Goal: Information Seeking & Learning: Learn about a topic

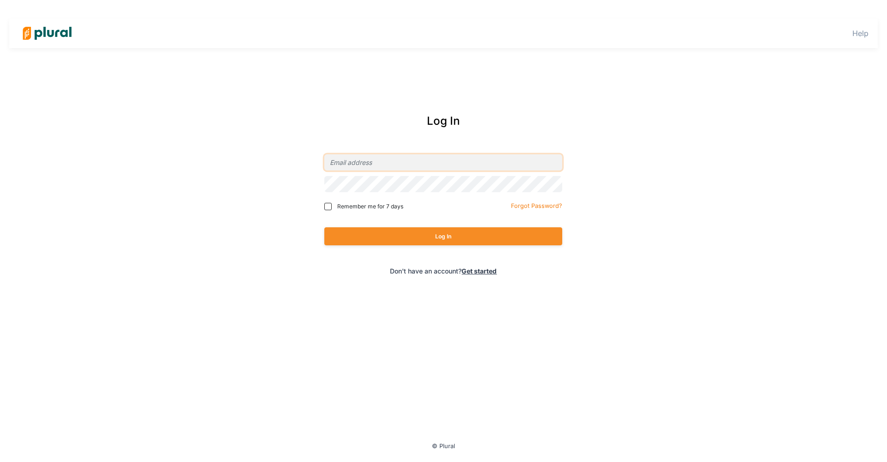
type input "[EMAIL_ADDRESS][DOMAIN_NAME]"
click at [433, 229] on button "Log In" at bounding box center [443, 236] width 238 height 18
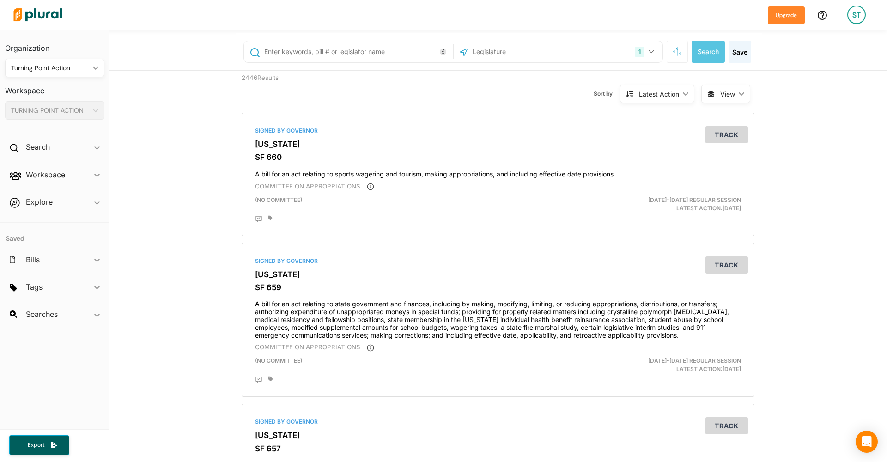
click at [651, 63] on div "1 [US_STATE] [GEOGRAPHIC_DATA] Congress [US_STATE] [US_STATE] [US_STATE] [US_ST…" at bounding box center [499, 51] width 527 height 37
click at [651, 48] on button "1" at bounding box center [645, 52] width 29 height 18
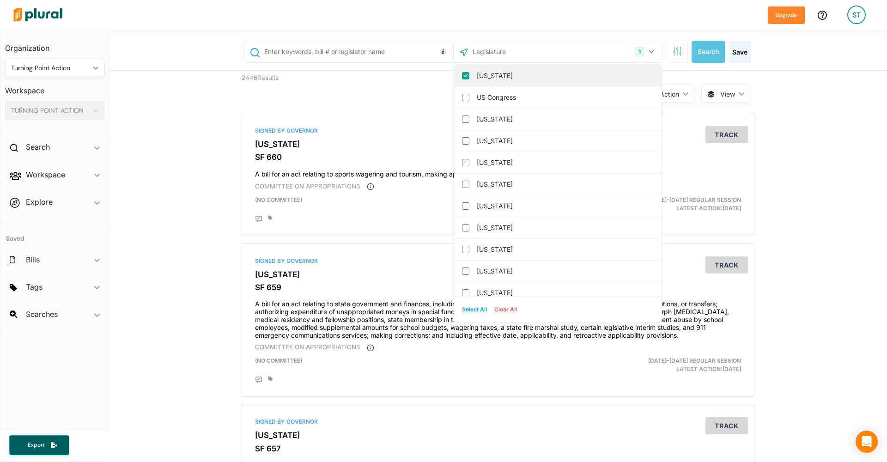
click at [541, 78] on label "[US_STATE]" at bounding box center [564, 76] width 175 height 14
click at [469, 78] on input "[US_STATE]" at bounding box center [465, 75] width 7 height 7
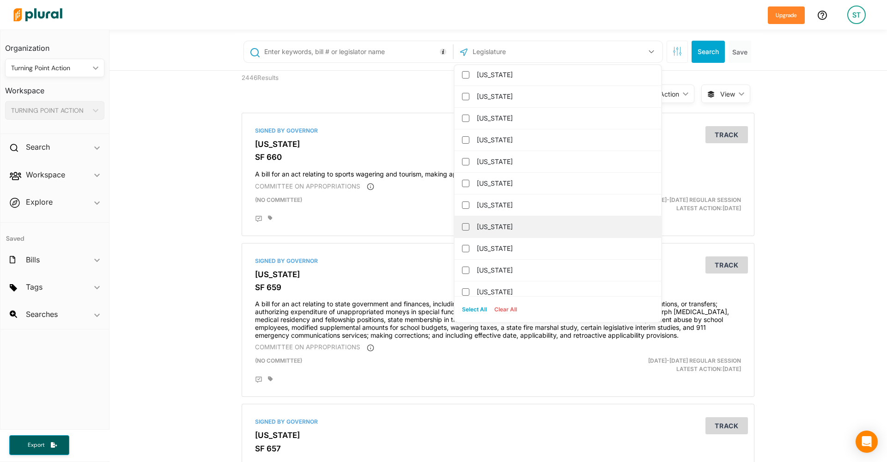
scroll to position [485, 0]
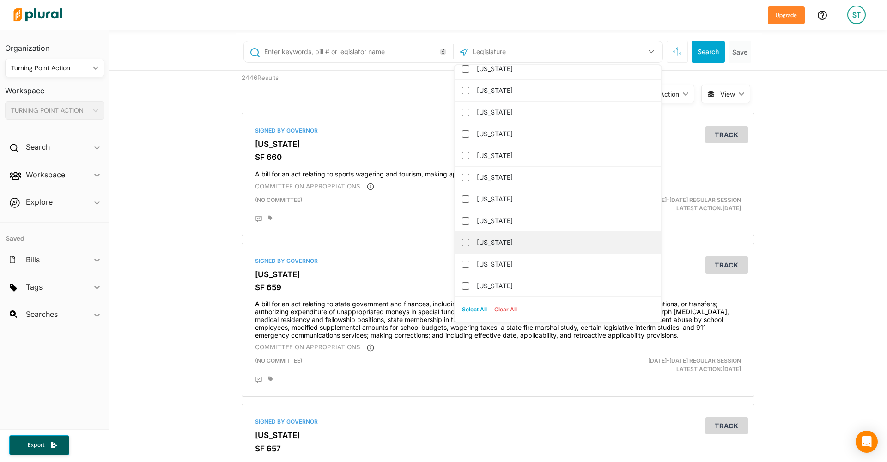
click at [519, 250] on div "[US_STATE]" at bounding box center [558, 243] width 207 height 22
click at [465, 246] on div "[US_STATE]" at bounding box center [558, 243] width 207 height 22
click at [465, 243] on input "[US_STATE]" at bounding box center [465, 242] width 7 height 7
click at [421, 97] on div "Sort by Latest Action ic_keyboard_arrow_down Relevance Latest Action Latest Act…" at bounding box center [547, 88] width 307 height 35
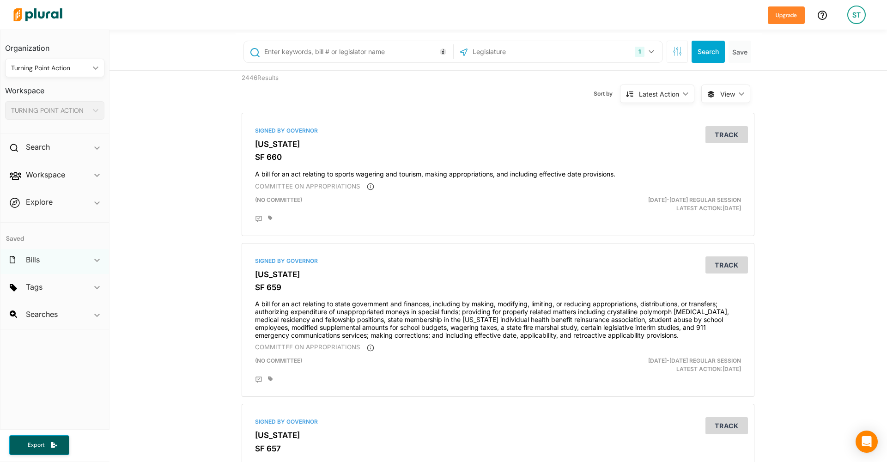
click at [31, 267] on div "Bills ic_keyboard_arrow_down" at bounding box center [54, 261] width 109 height 25
click at [55, 357] on div "Searches ic_keyboard_arrow_down" at bounding box center [54, 369] width 109 height 25
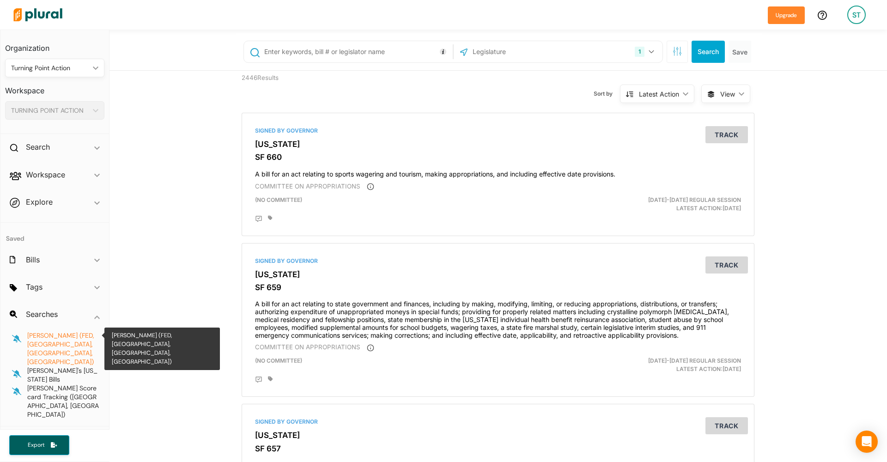
click at [73, 331] on span "[PERSON_NAME] (FED,[GEOGRAPHIC_DATA], [GEOGRAPHIC_DATA], [GEOGRAPHIC_DATA])" at bounding box center [60, 348] width 67 height 35
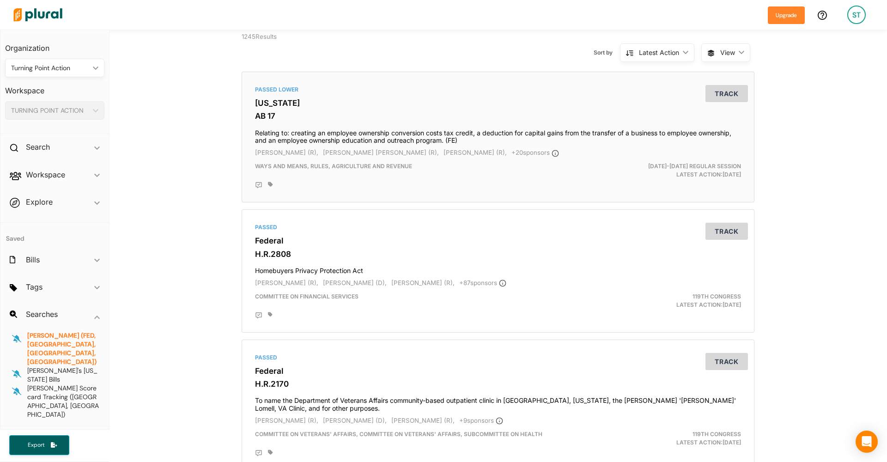
scroll to position [101, 0]
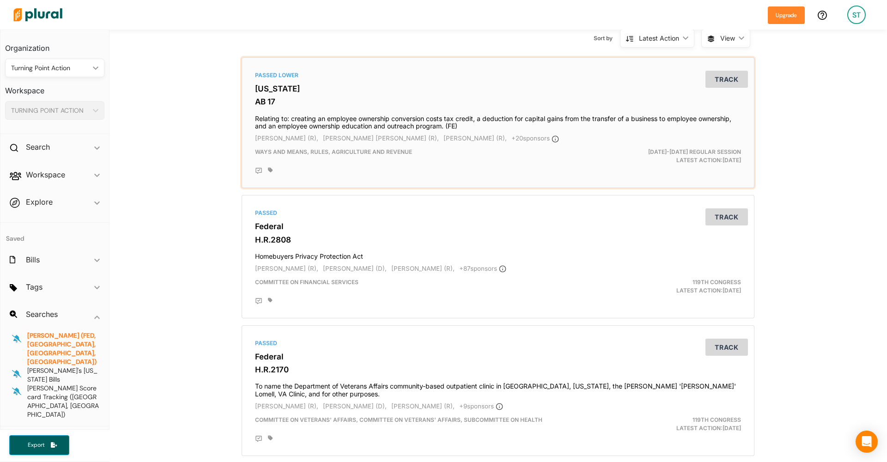
click at [429, 115] on h4 "Relating to: creating an employee ownership conversion costs tax credit, a dedu…" at bounding box center [498, 120] width 486 height 20
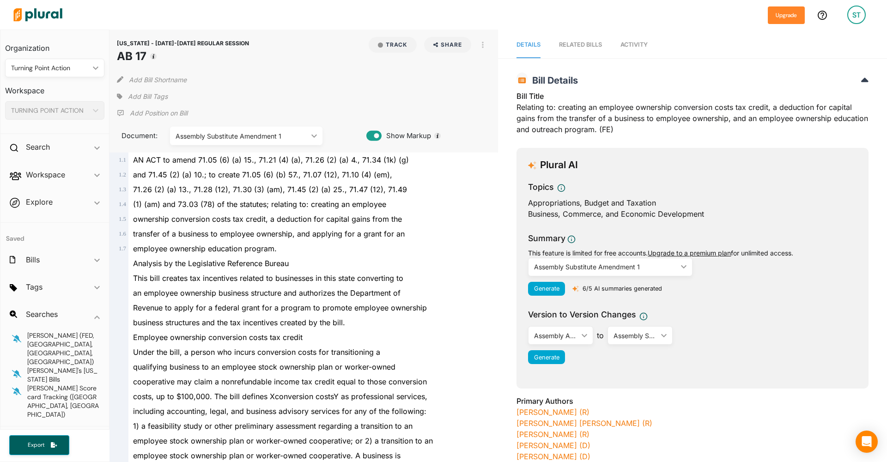
click at [138, 57] on h1 "AB 17" at bounding box center [183, 56] width 132 height 17
drag, startPoint x: 119, startPoint y: 55, endPoint x: 145, endPoint y: 55, distance: 25.9
click at [145, 55] on h1 "AB 17" at bounding box center [183, 56] width 132 height 17
copy h1 "AB 17"
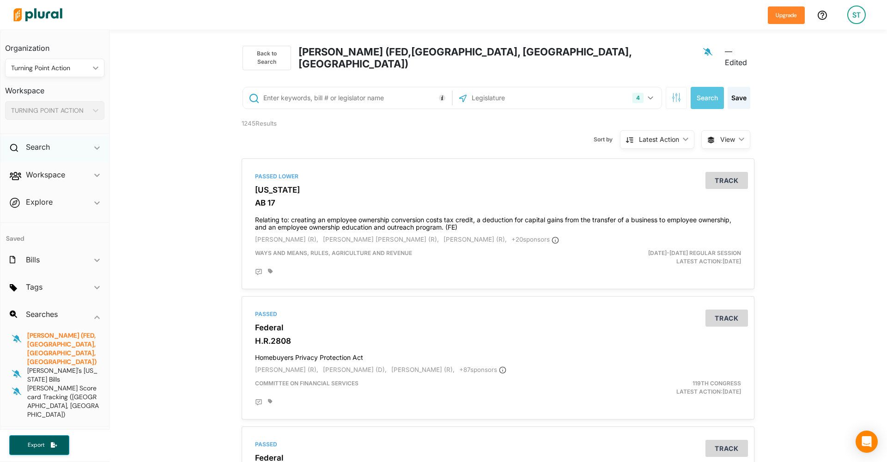
click at [55, 146] on div "Search ic_keyboard_arrow_down" at bounding box center [54, 148] width 109 height 25
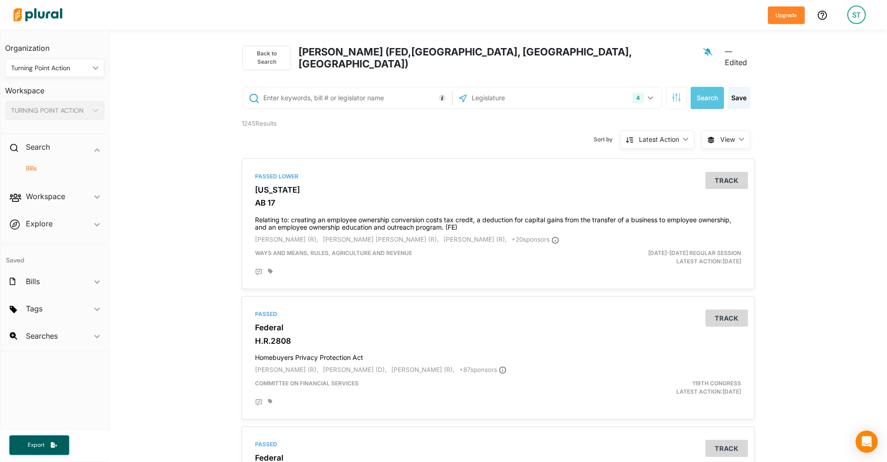
click at [29, 170] on h4 "Bills" at bounding box center [56, 168] width 85 height 9
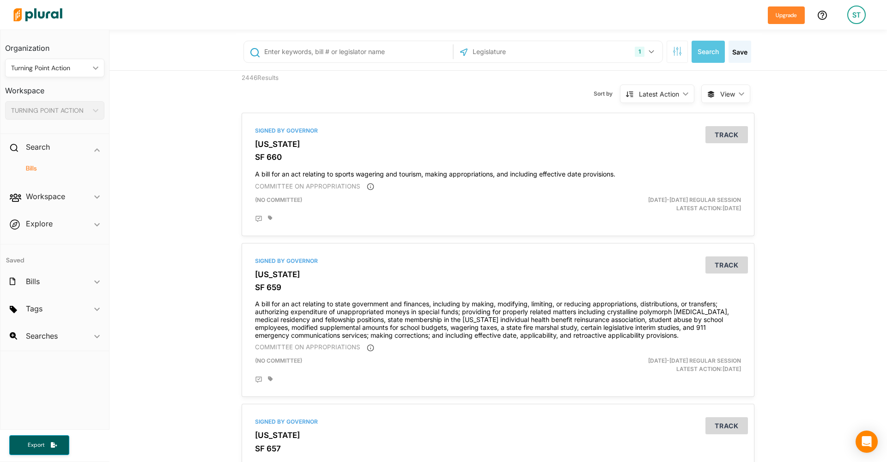
click at [624, 58] on div "1 [US_STATE] [GEOGRAPHIC_DATA] Congress [US_STATE] [US_STATE] [US_STATE] [US_ST…" at bounding box center [558, 52] width 204 height 18
click at [653, 49] on button "1" at bounding box center [645, 52] width 29 height 18
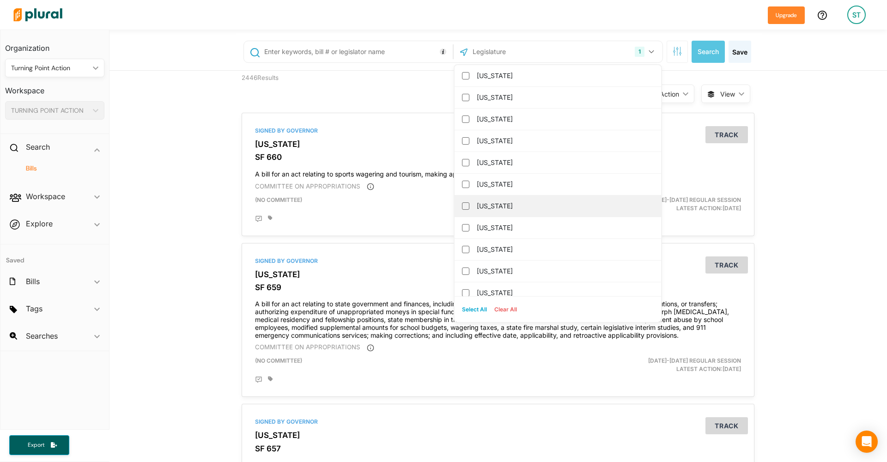
scroll to position [463, 0]
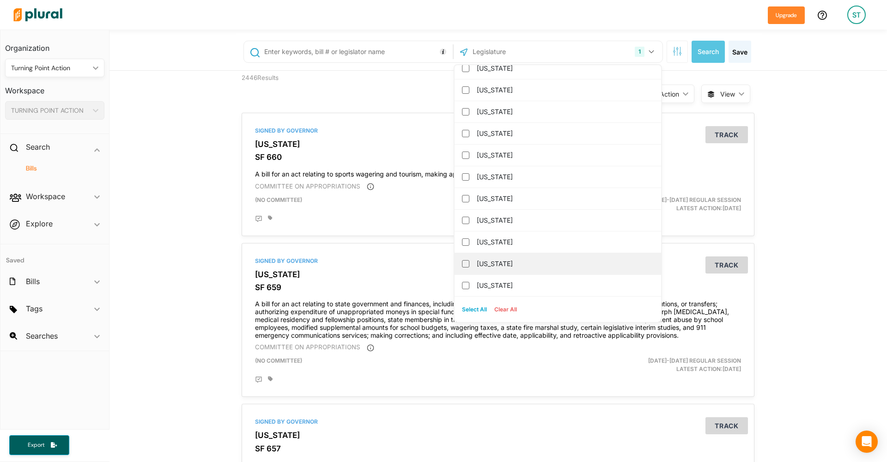
click at [523, 257] on label "[US_STATE]" at bounding box center [564, 264] width 175 height 14
click at [469, 260] on input "[US_STATE]" at bounding box center [465, 263] width 7 height 7
click at [499, 315] on button "Clear All" at bounding box center [506, 310] width 30 height 14
click at [489, 263] on label "[US_STATE]" at bounding box center [564, 264] width 175 height 14
click at [469, 263] on input "[US_STATE]" at bounding box center [465, 263] width 7 height 7
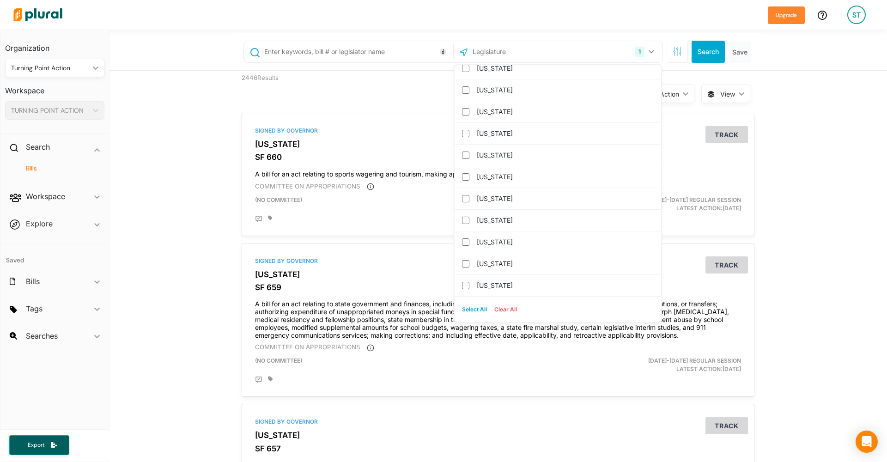
click at [707, 49] on button "Search" at bounding box center [708, 52] width 33 height 22
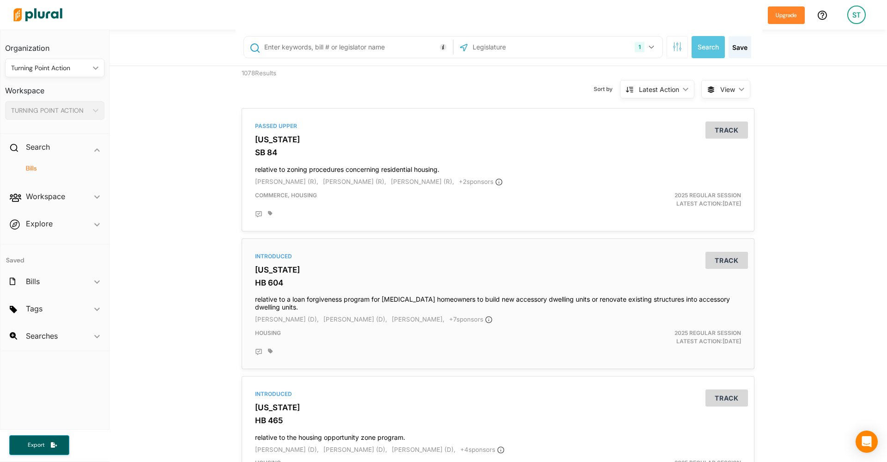
scroll to position [5, 0]
